Goal: Obtain resource: Download file/media

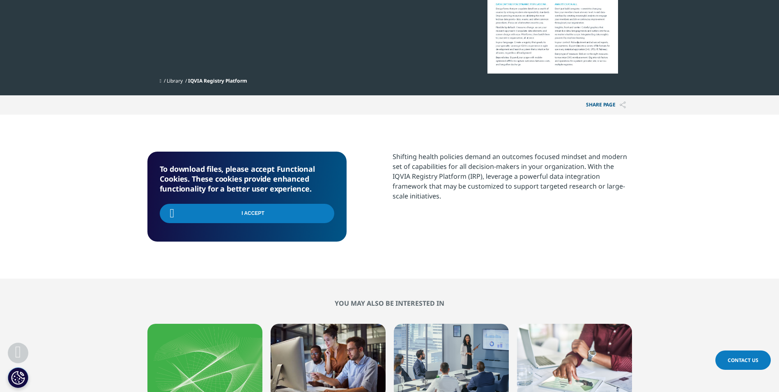
scroll to position [245, 0]
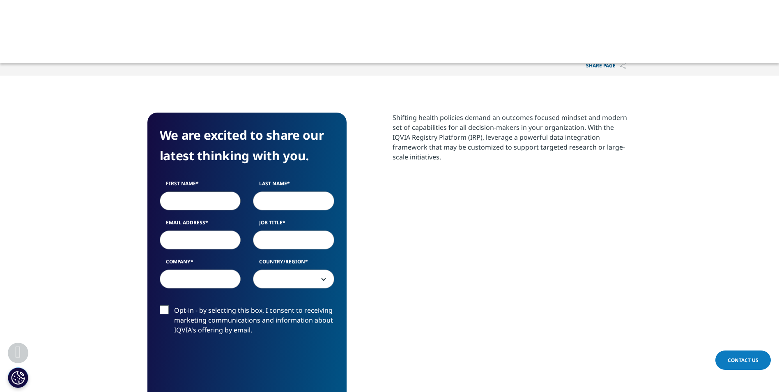
click at [220, 197] on input "First Name" at bounding box center [200, 200] width 81 height 19
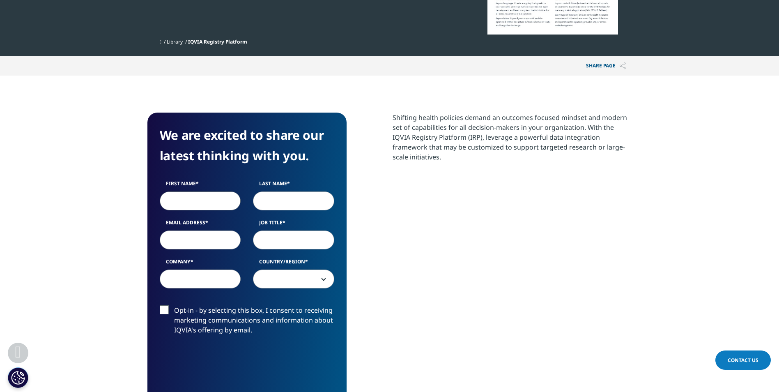
type input "Megan"
type input "Wooldridge"
type input "mwooldridge@vtherm.com"
type input "Vapotherm"
select select "[GEOGRAPHIC_DATA]"
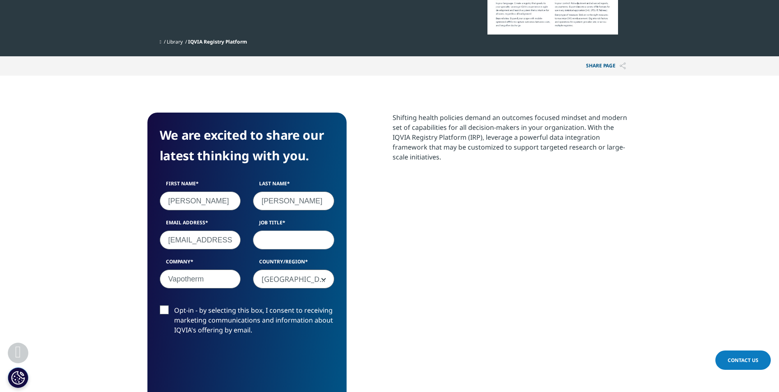
click at [306, 233] on input "Job Title" at bounding box center [293, 239] width 81 height 19
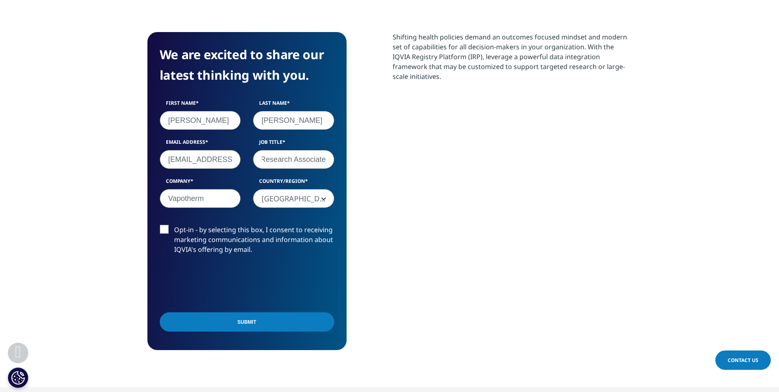
scroll to position [312, 0]
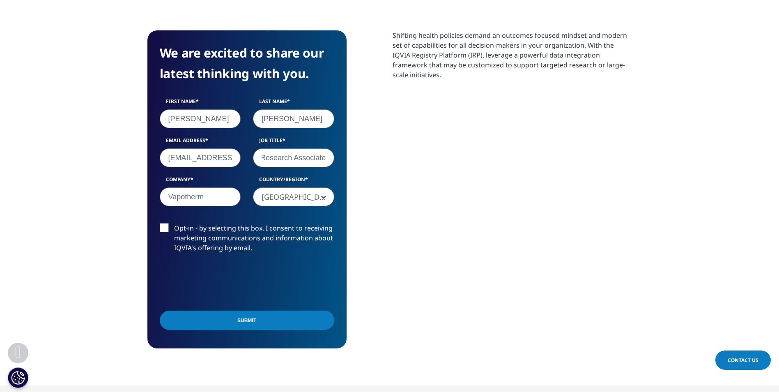
type input "Clinical Education and Research Associate"
click at [289, 323] on input "Submit" at bounding box center [247, 319] width 174 height 19
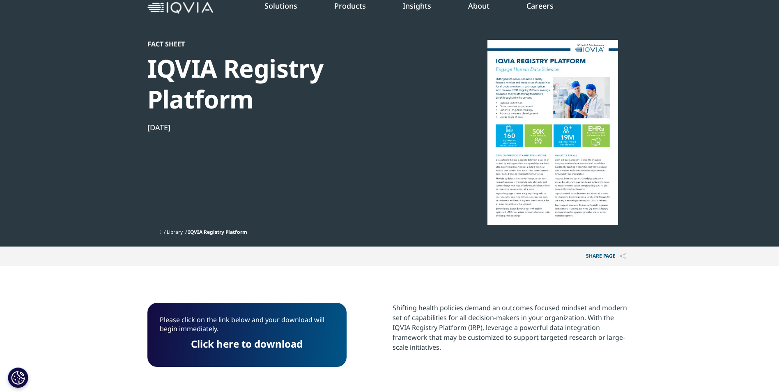
scroll to position [29, 0]
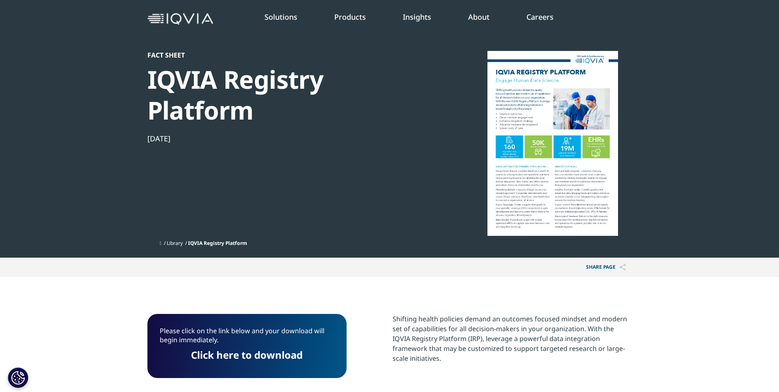
click at [287, 349] on link "Click here to download" at bounding box center [247, 355] width 112 height 14
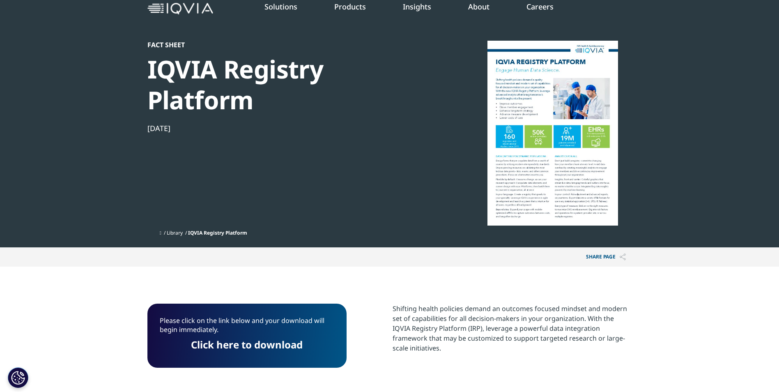
scroll to position [0, 0]
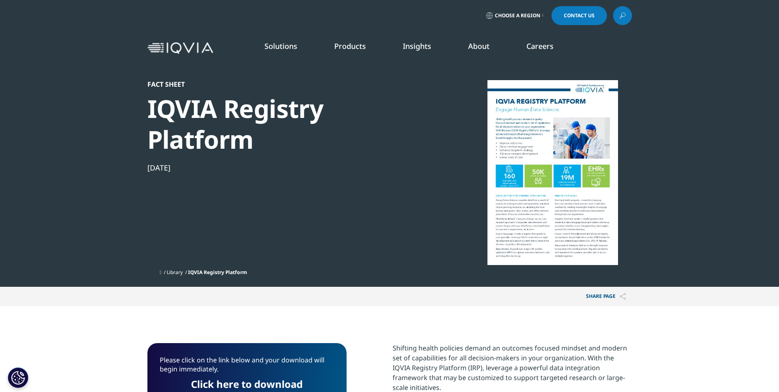
click at [688, 183] on section "Fact Sheet IQVIA Registry Platform Feb 11, 2020 Library IQVIA Registry Platform" at bounding box center [389, 143] width 779 height 287
click at [63, 100] on link "Planning Suite" at bounding box center [105, 103] width 141 height 9
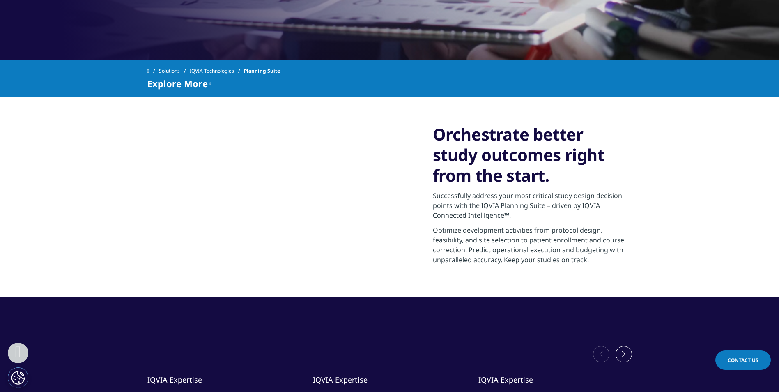
scroll to position [82, 0]
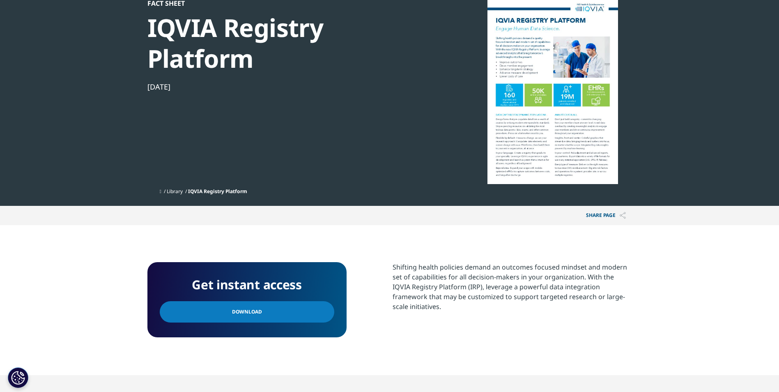
scroll to position [82, 0]
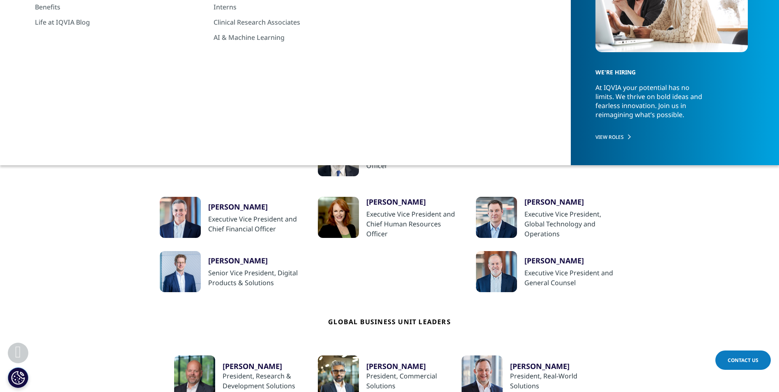
scroll to position [123, 0]
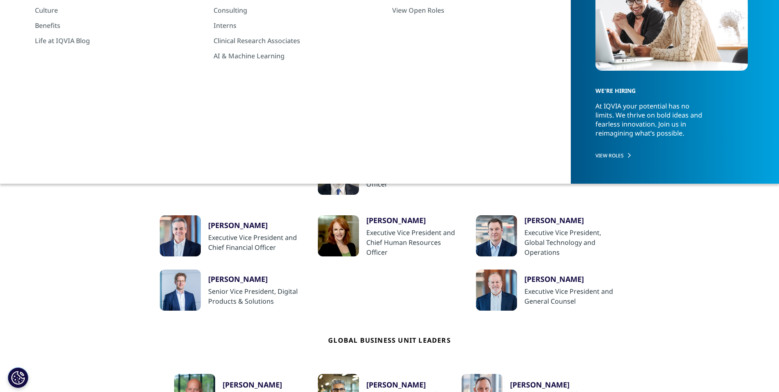
click at [382, 111] on div "Research & Development Leaders" at bounding box center [366, 110] width 93 height 18
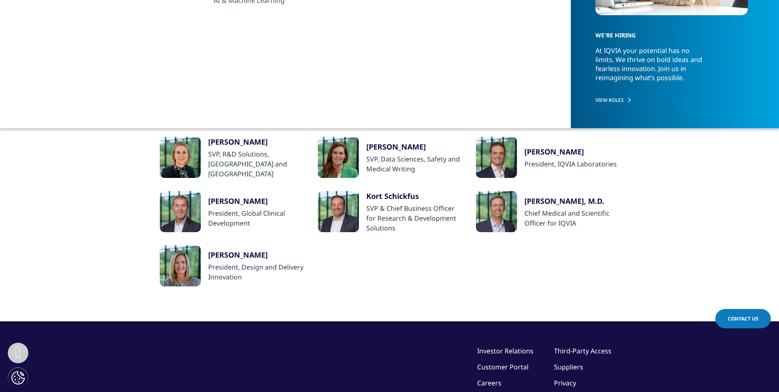
scroll to position [164, 0]
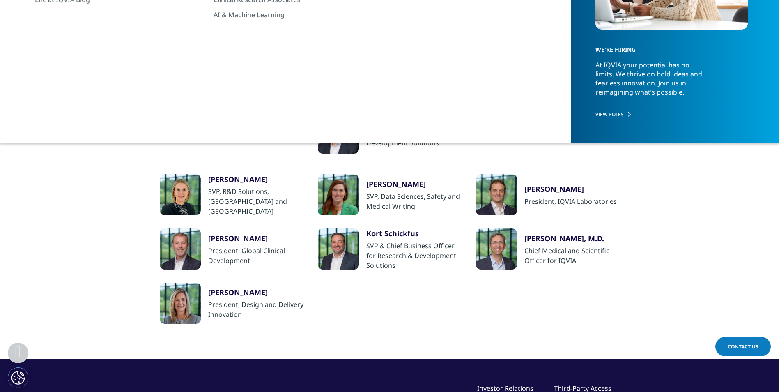
click at [546, 70] on div "Regional Business Unit Leaders" at bounding box center [567, 69] width 87 height 18
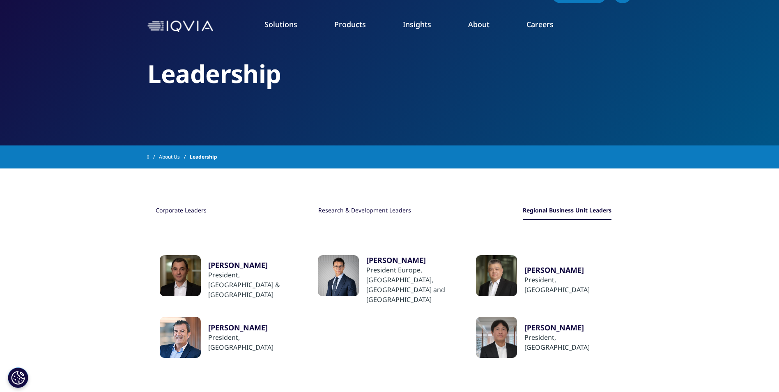
scroll to position [0, 0]
